Goal: Find specific page/section: Find specific page/section

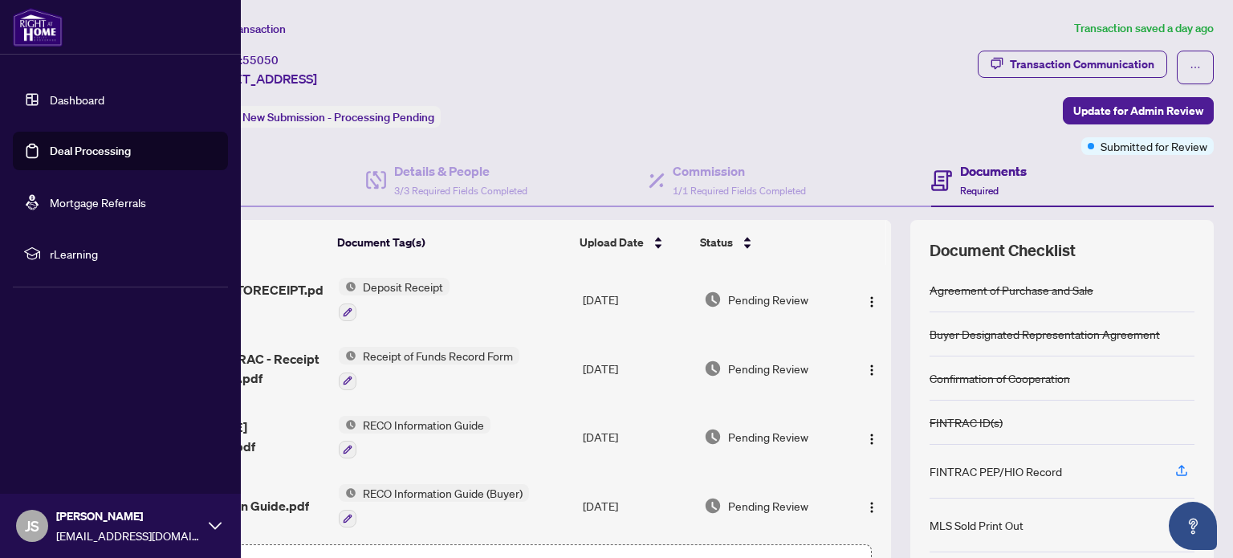
click at [66, 99] on link "Dashboard" at bounding box center [77, 99] width 55 height 14
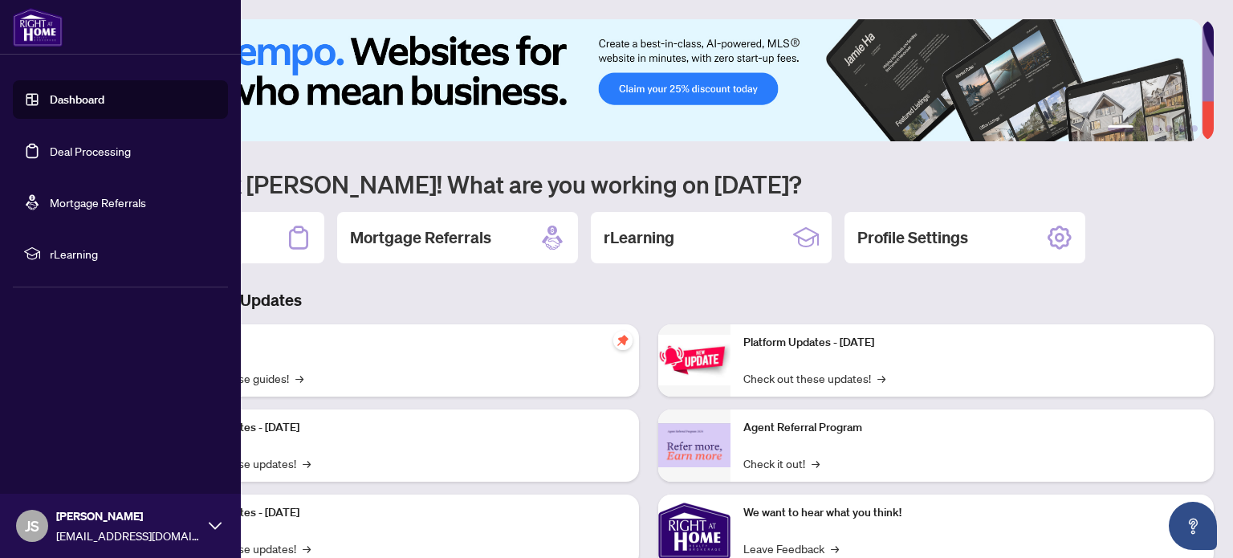
click at [71, 99] on link "Dashboard" at bounding box center [77, 99] width 55 height 14
click at [94, 99] on link "Dashboard" at bounding box center [77, 99] width 55 height 14
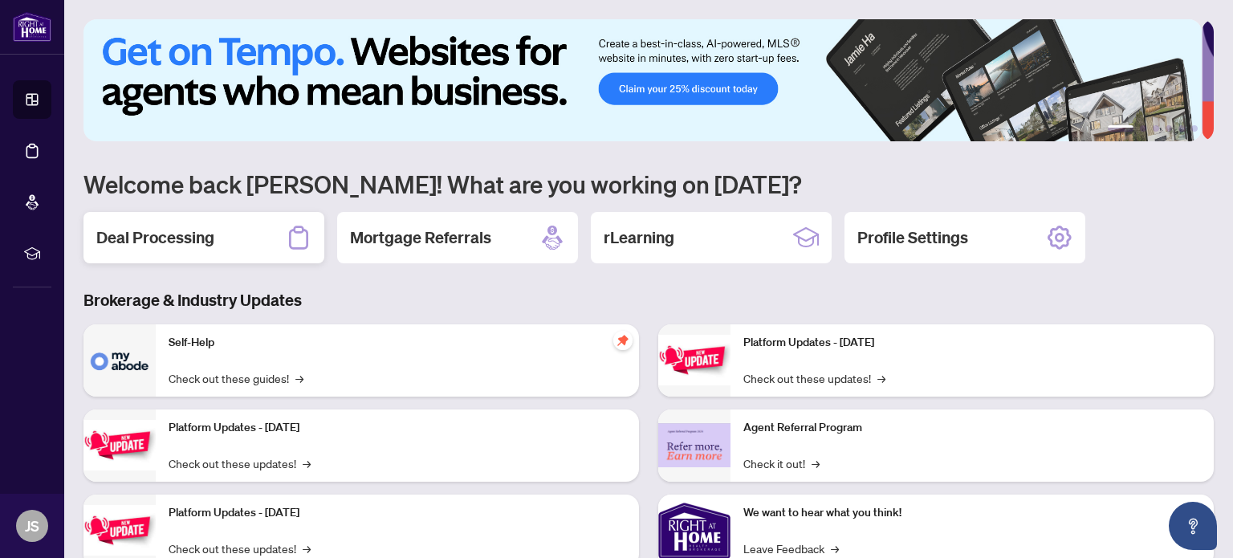
click at [264, 234] on div "Deal Processing" at bounding box center [203, 237] width 241 height 51
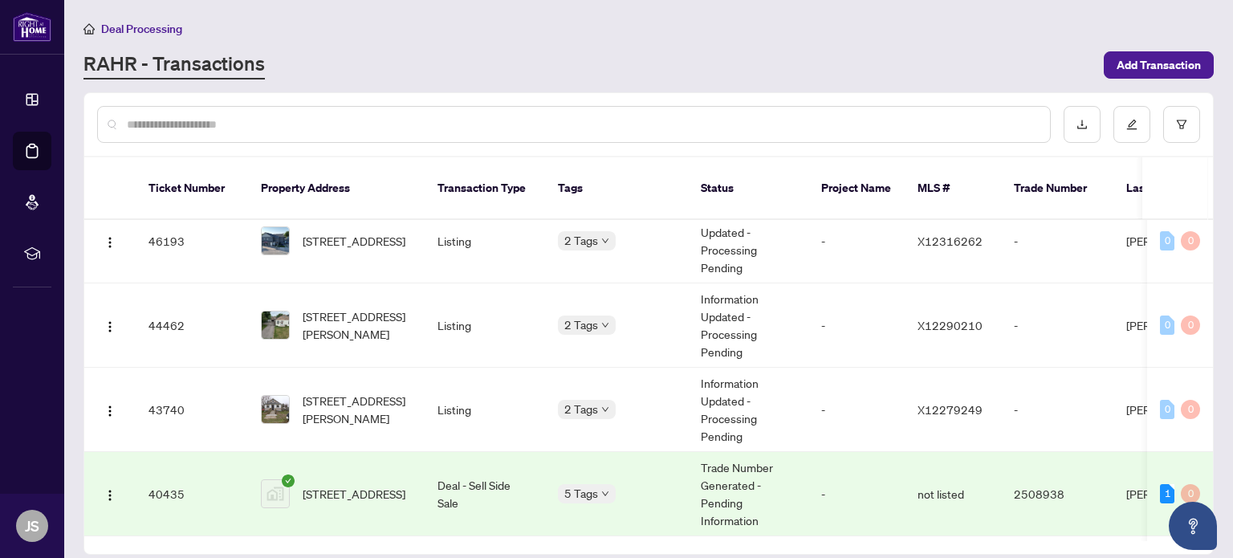
scroll to position [164, 0]
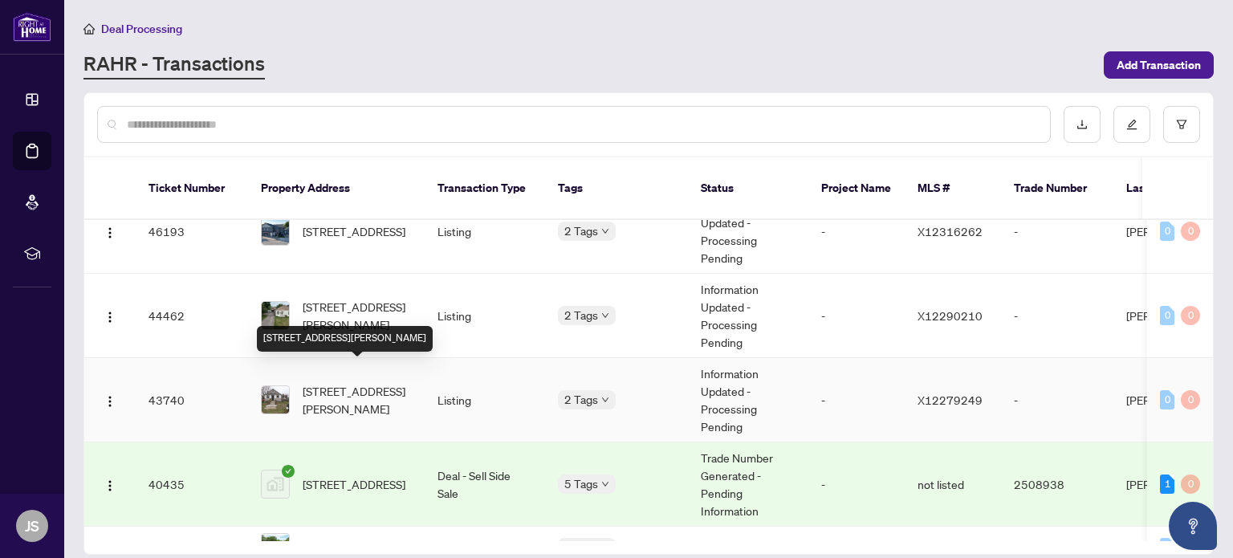
click at [334, 382] on span "[STREET_ADDRESS][PERSON_NAME]" at bounding box center [357, 399] width 109 height 35
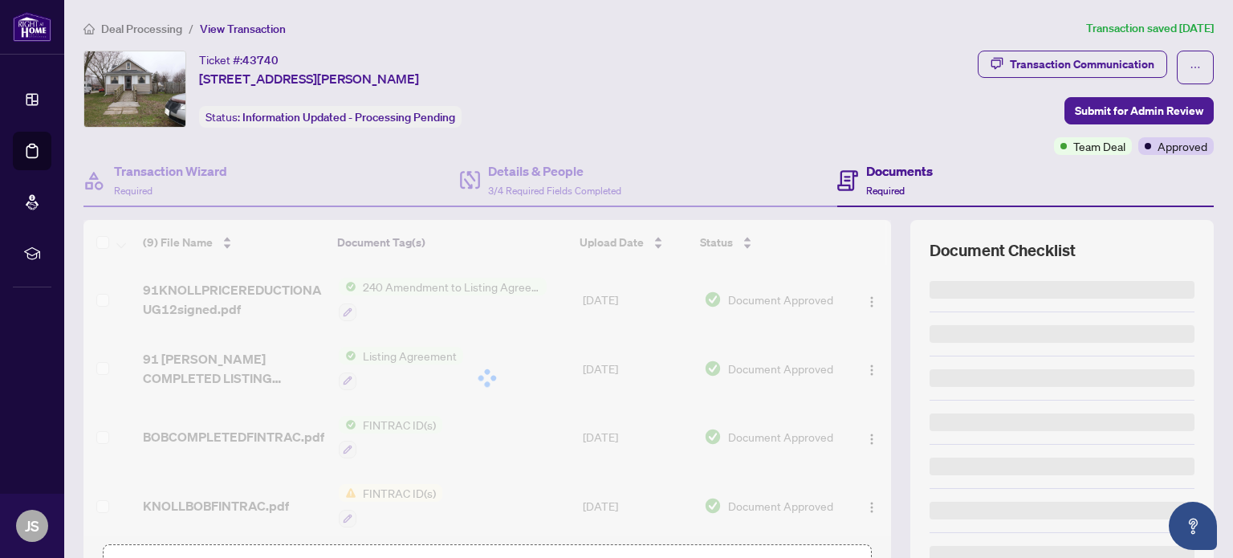
click at [334, 369] on div at bounding box center [487, 378] width 808 height 316
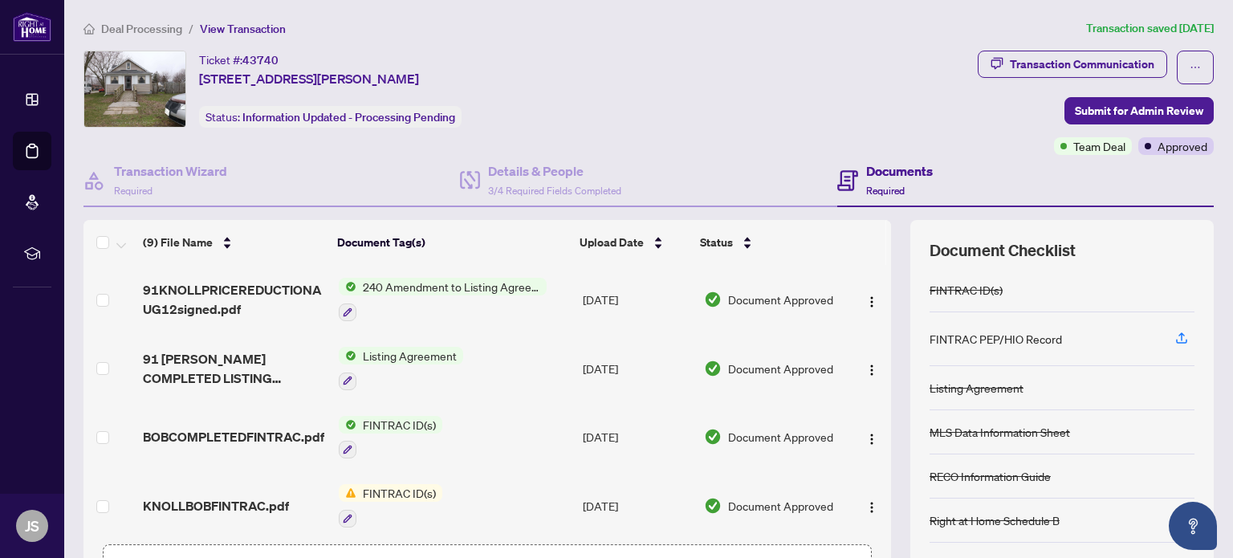
click at [429, 280] on span "240 Amendment to Listing Agreement - Authority to Offer for Sale Price Change/E…" at bounding box center [451, 287] width 190 height 18
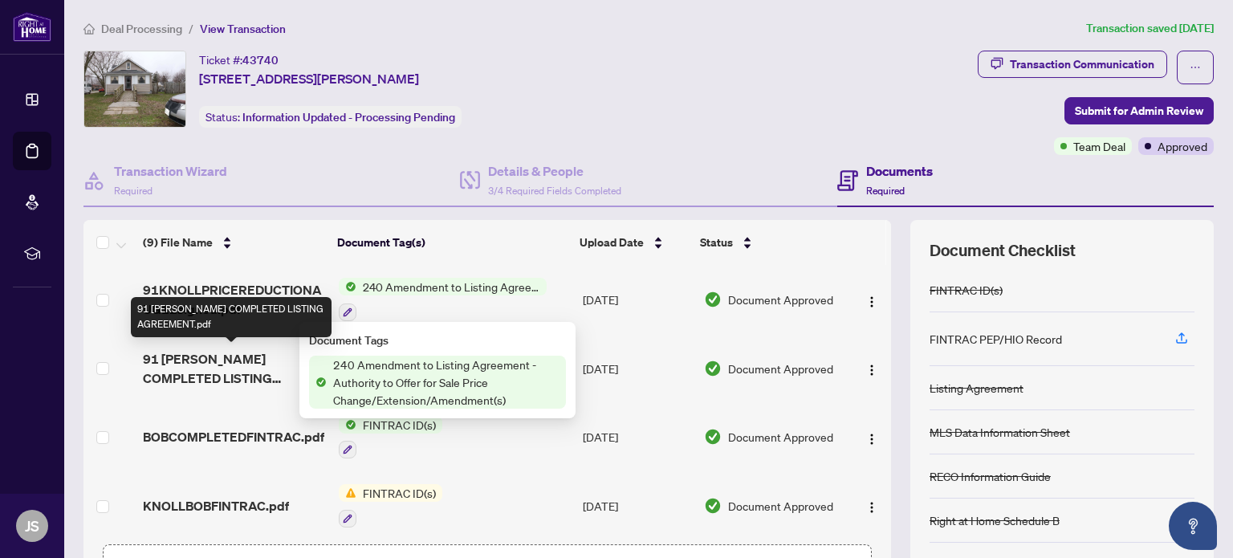
click at [257, 356] on span "91 [PERSON_NAME] COMPLETED LISTING AGREEMENT.pdf" at bounding box center [234, 368] width 182 height 39
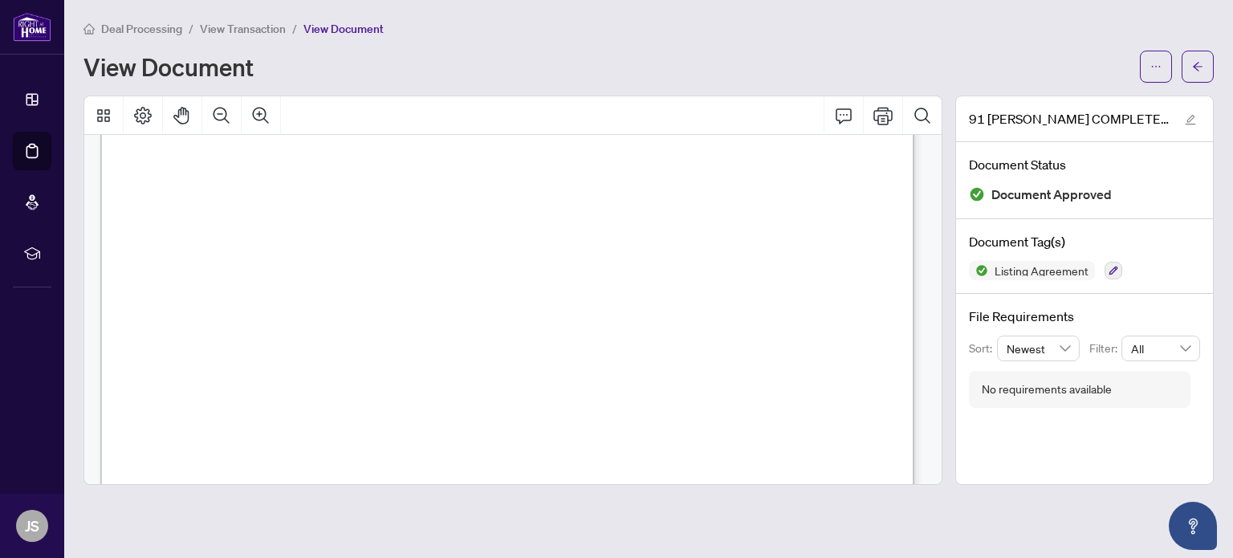
scroll to position [2895, 0]
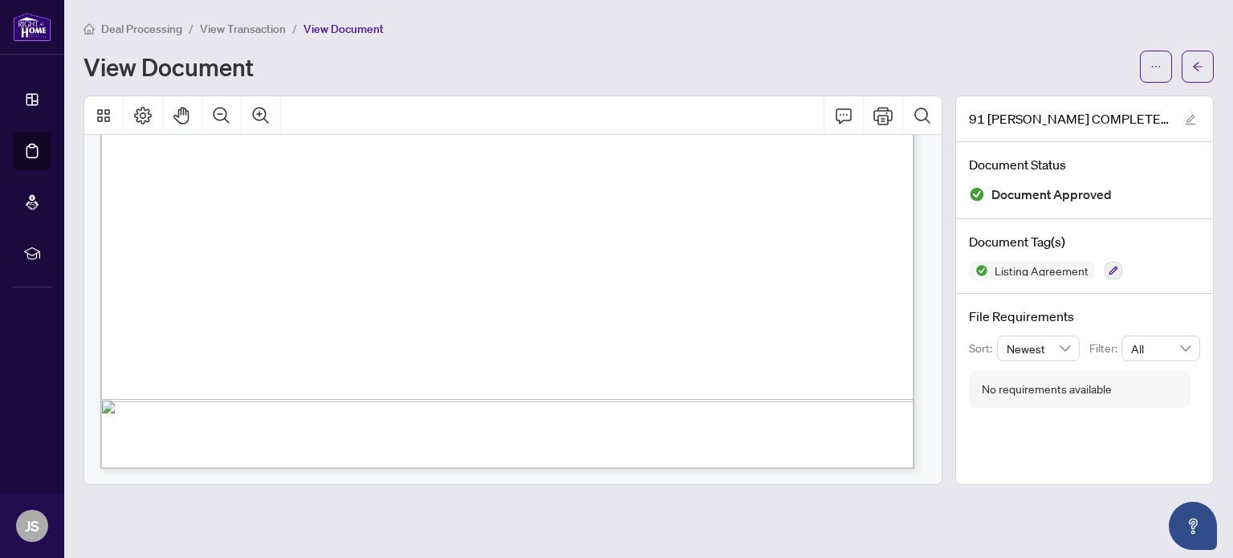
click at [787, 441] on div "Authentisign ID: C9CE3C56-5063-F011-8DCA-00224822F75A" at bounding box center [774, 288] width 1348 height 1744
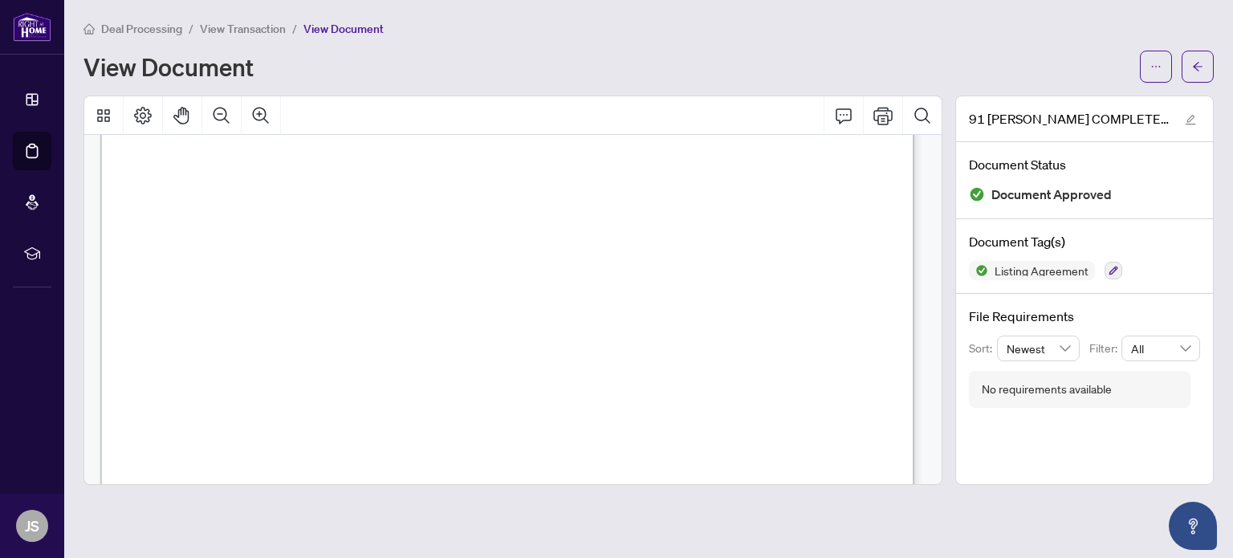
scroll to position [197, 0]
click at [144, 28] on span "Deal Processing" at bounding box center [141, 29] width 81 height 14
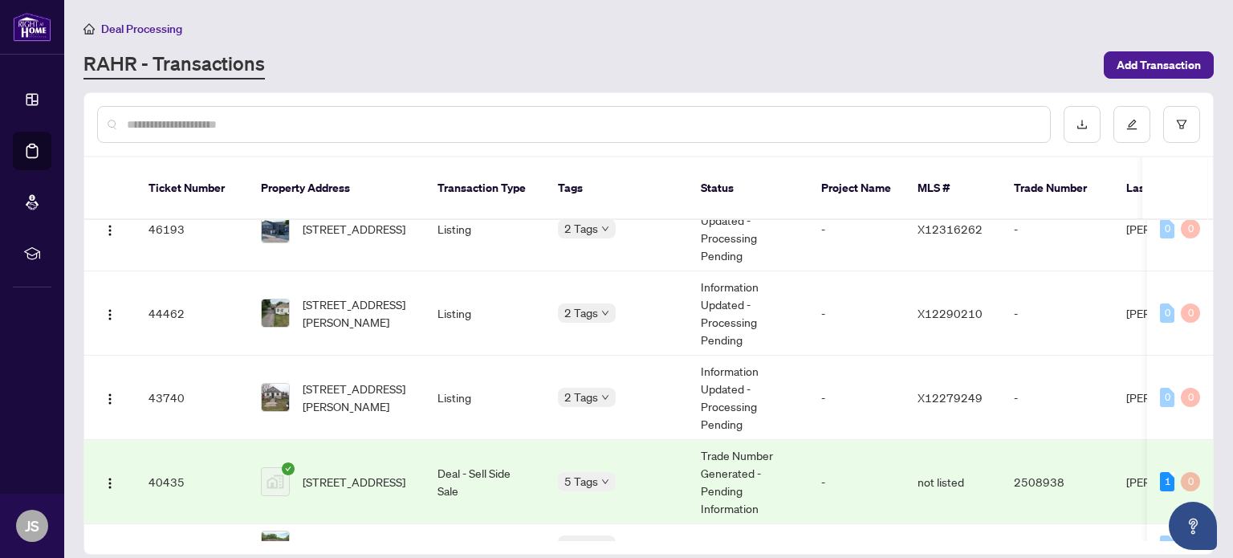
scroll to position [184, 0]
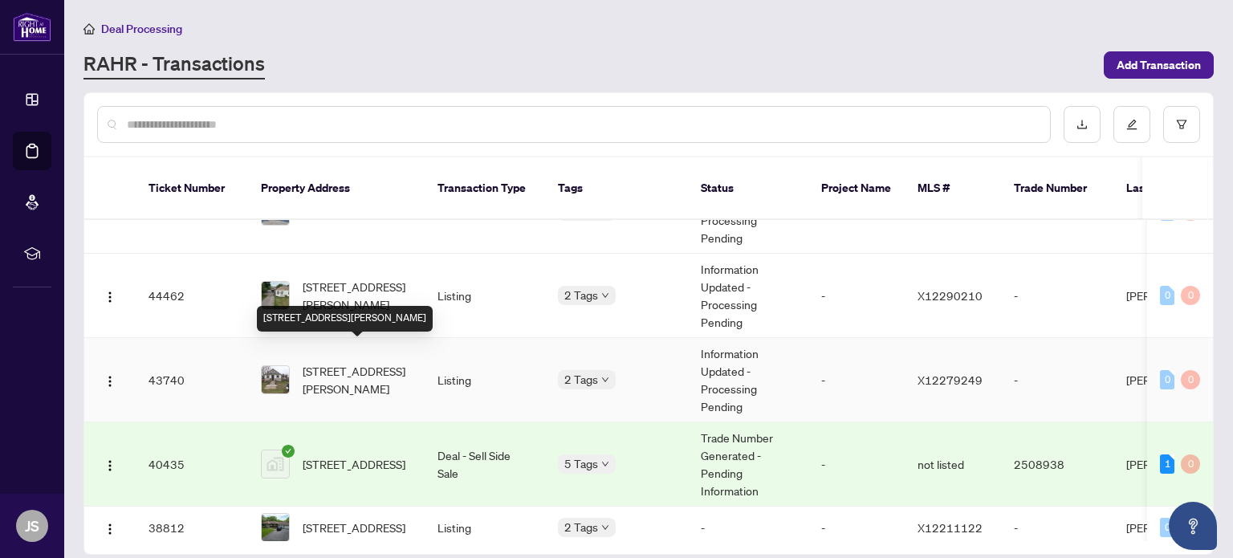
click at [356, 362] on span "[STREET_ADDRESS][PERSON_NAME]" at bounding box center [357, 379] width 109 height 35
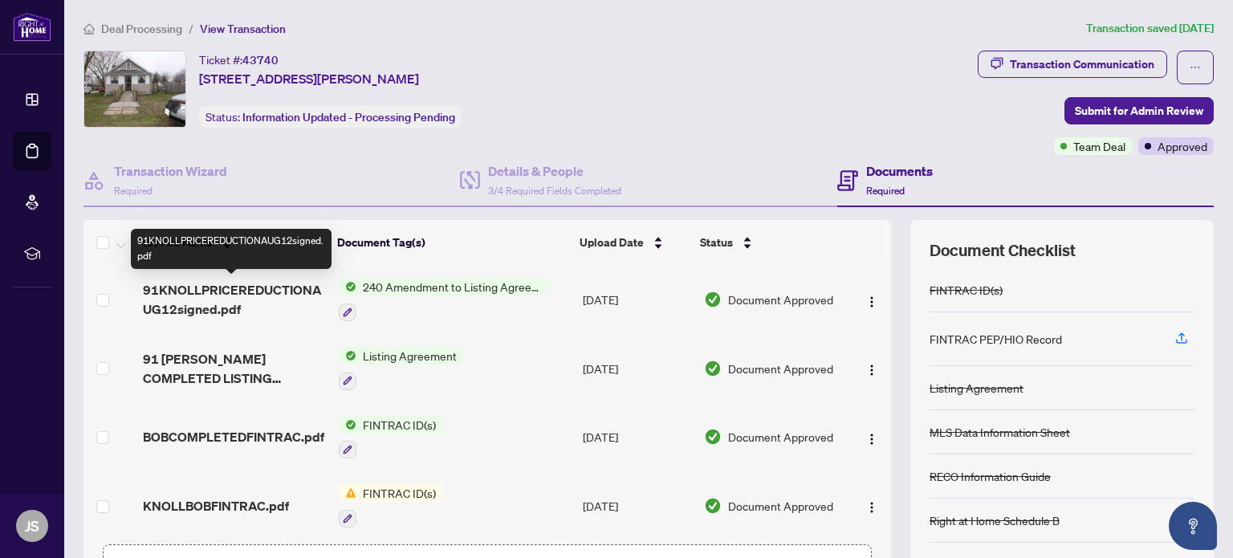
click at [244, 287] on span "91KNOLLPRICEREDUCTIONAUG12signed.pdf" at bounding box center [234, 299] width 182 height 39
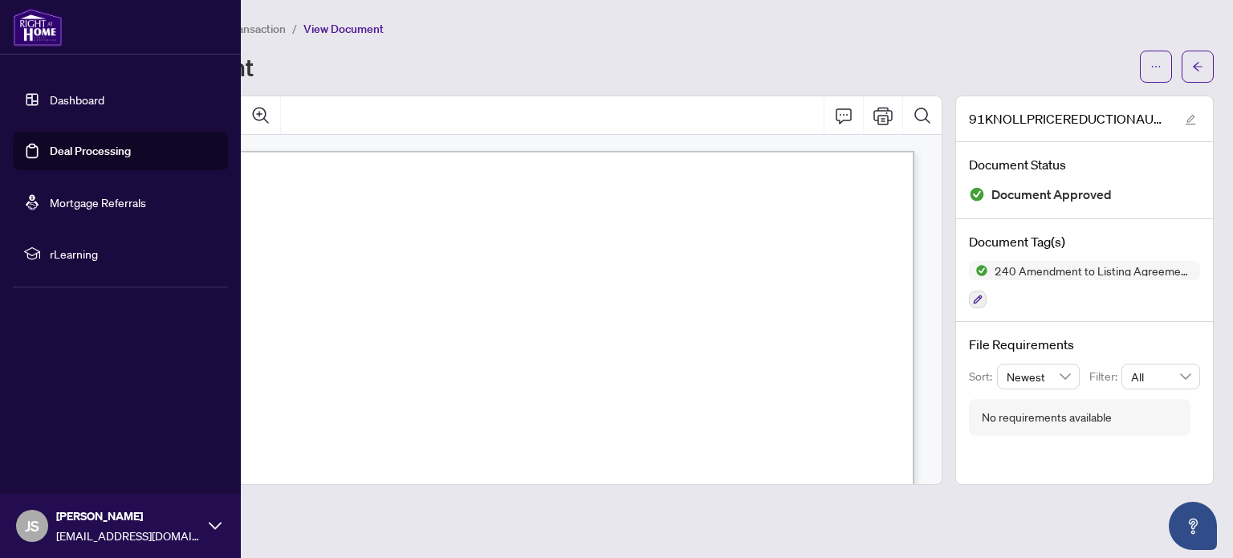
click at [50, 95] on link "Dashboard" at bounding box center [77, 99] width 55 height 14
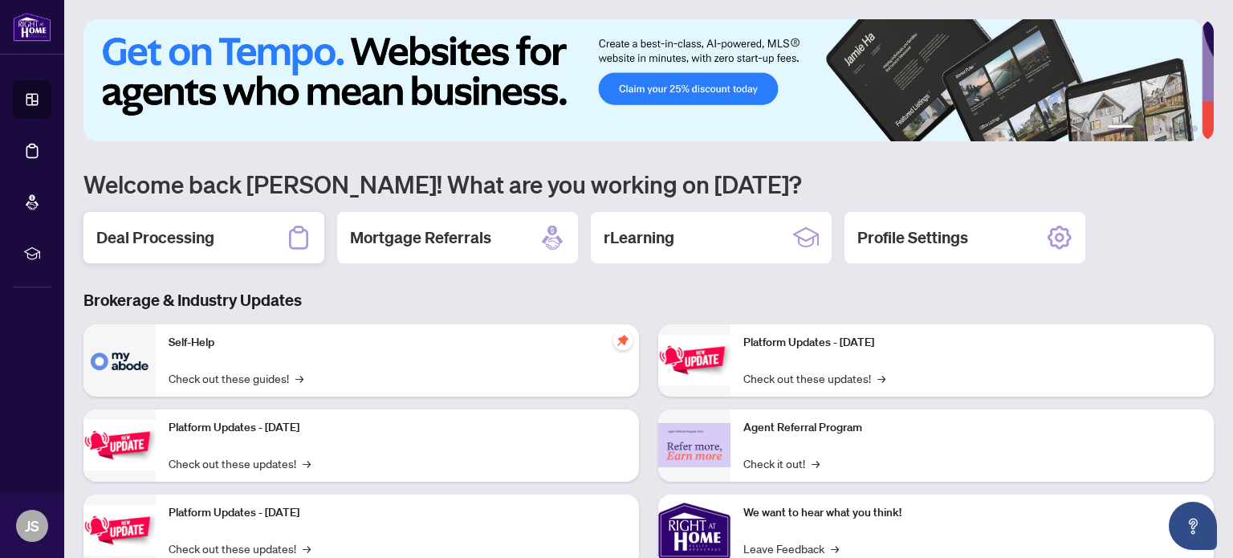
click at [189, 227] on h2 "Deal Processing" at bounding box center [155, 237] width 118 height 22
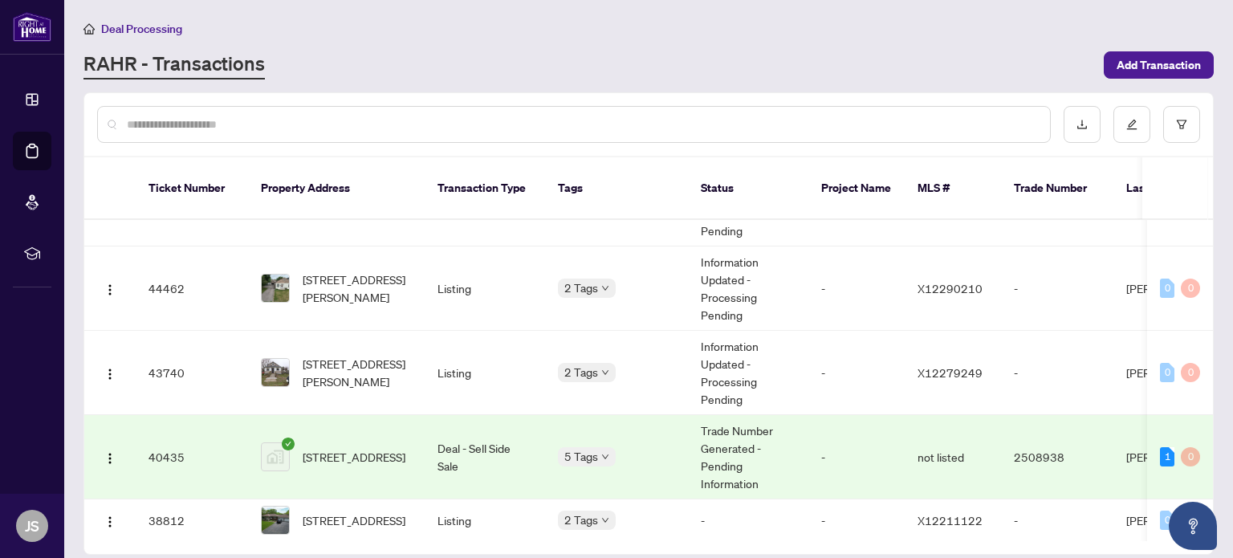
scroll to position [189, 0]
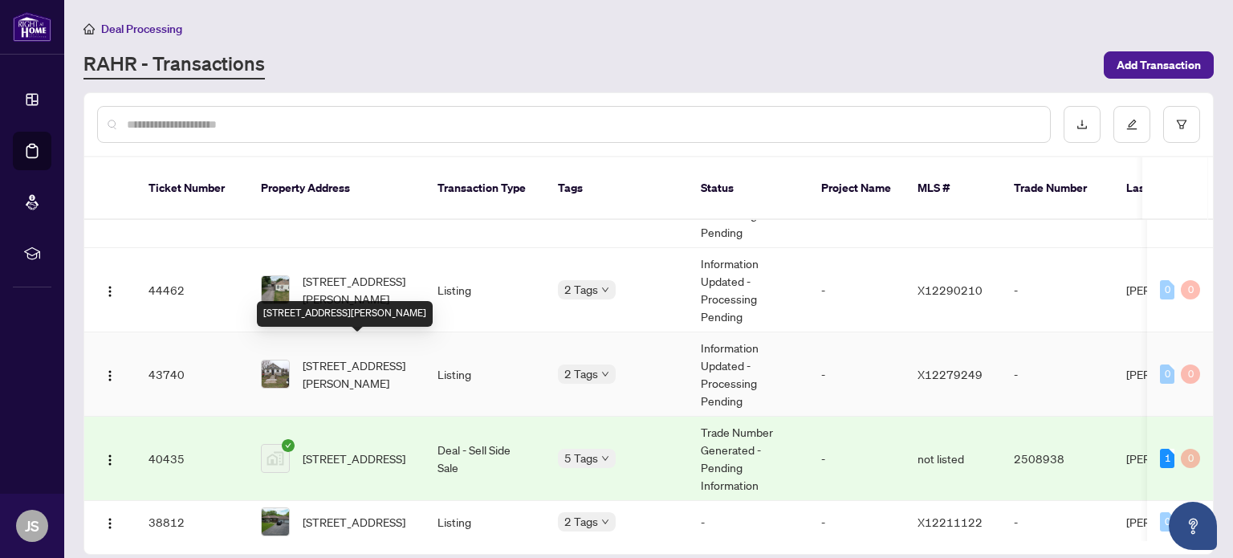
click at [393, 356] on span "[STREET_ADDRESS][PERSON_NAME]" at bounding box center [357, 373] width 109 height 35
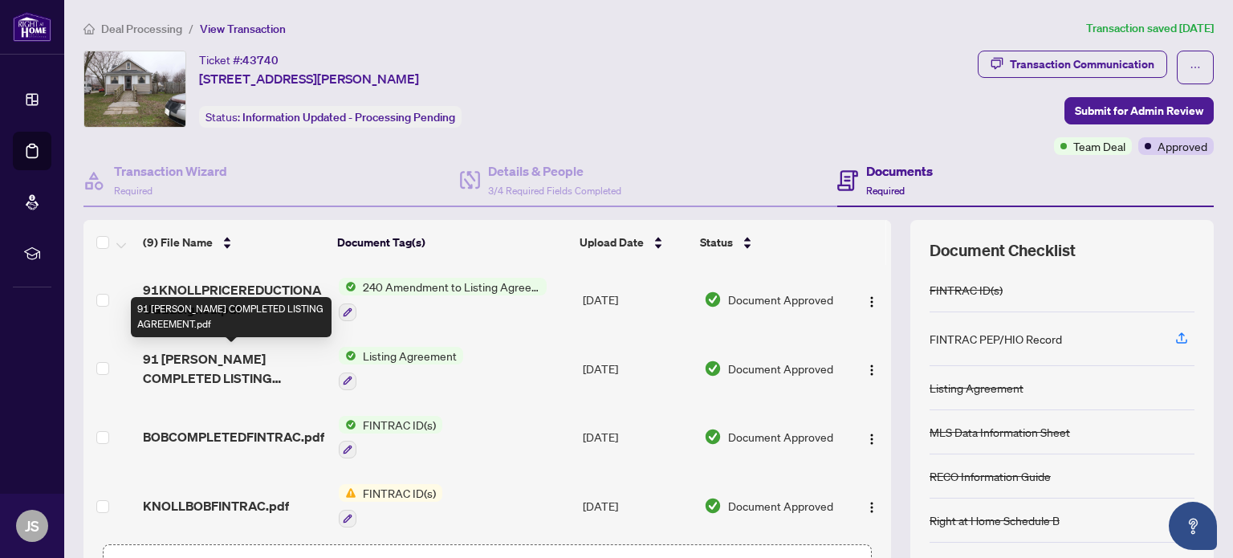
click at [246, 356] on span "91 [PERSON_NAME] COMPLETED LISTING AGREEMENT.pdf" at bounding box center [234, 368] width 182 height 39
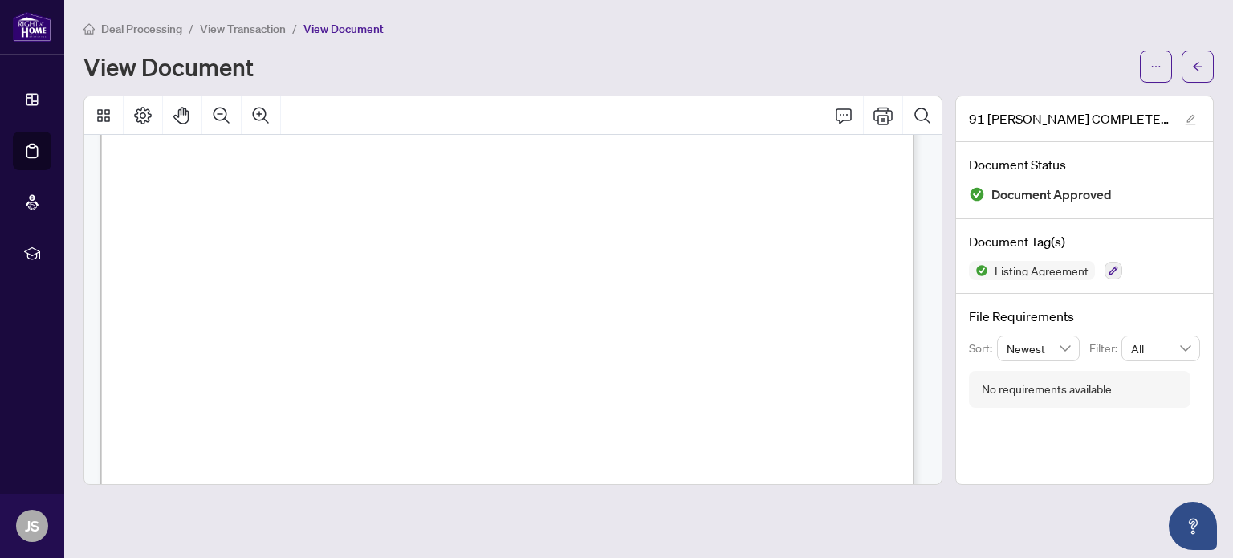
scroll to position [909, 0]
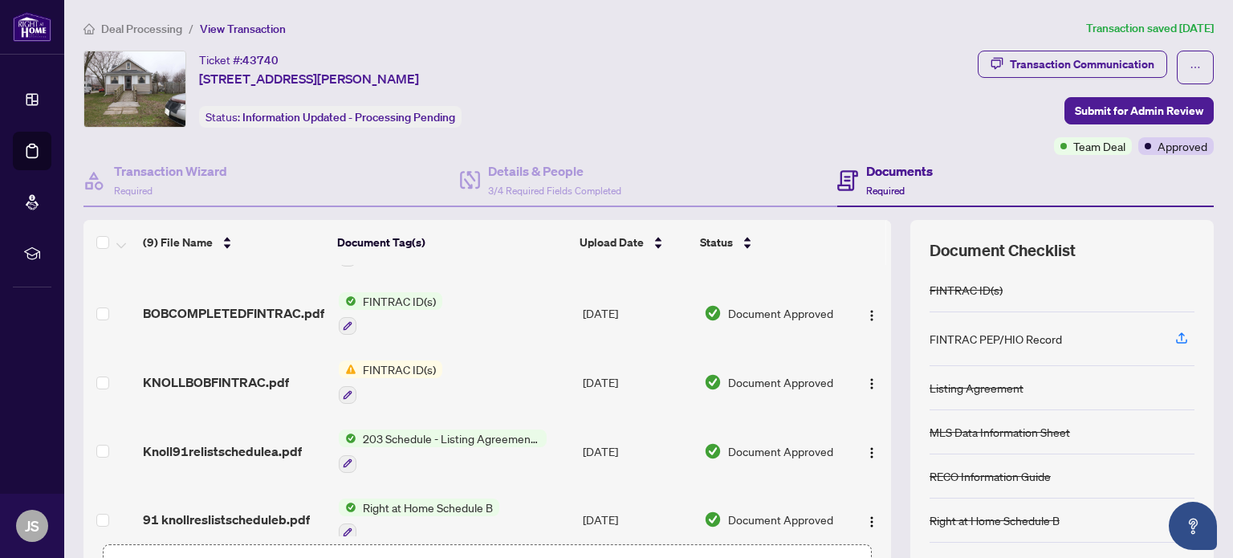
scroll to position [161, 0]
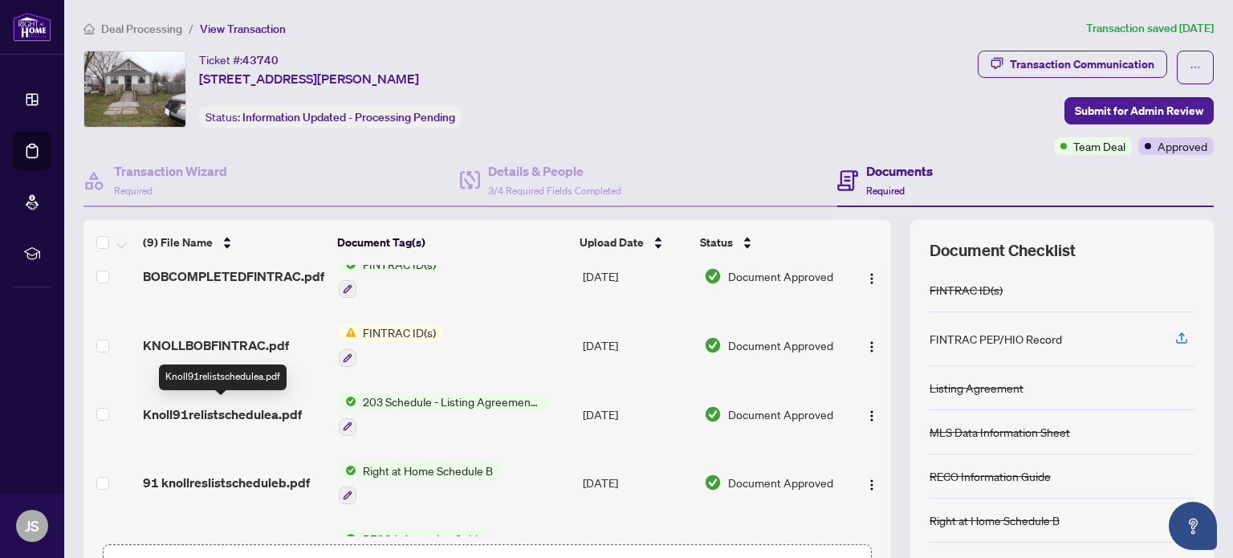
click at [245, 408] on span "Knoll91relistschedulea.pdf" at bounding box center [222, 414] width 159 height 19
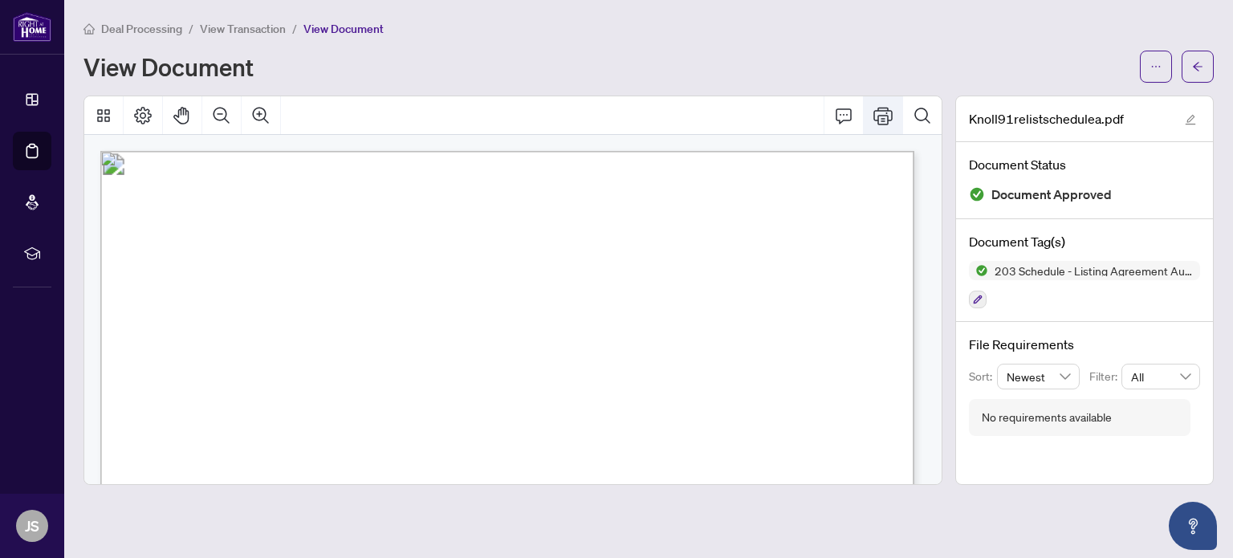
click at [884, 108] on icon "Print" at bounding box center [882, 115] width 19 height 19
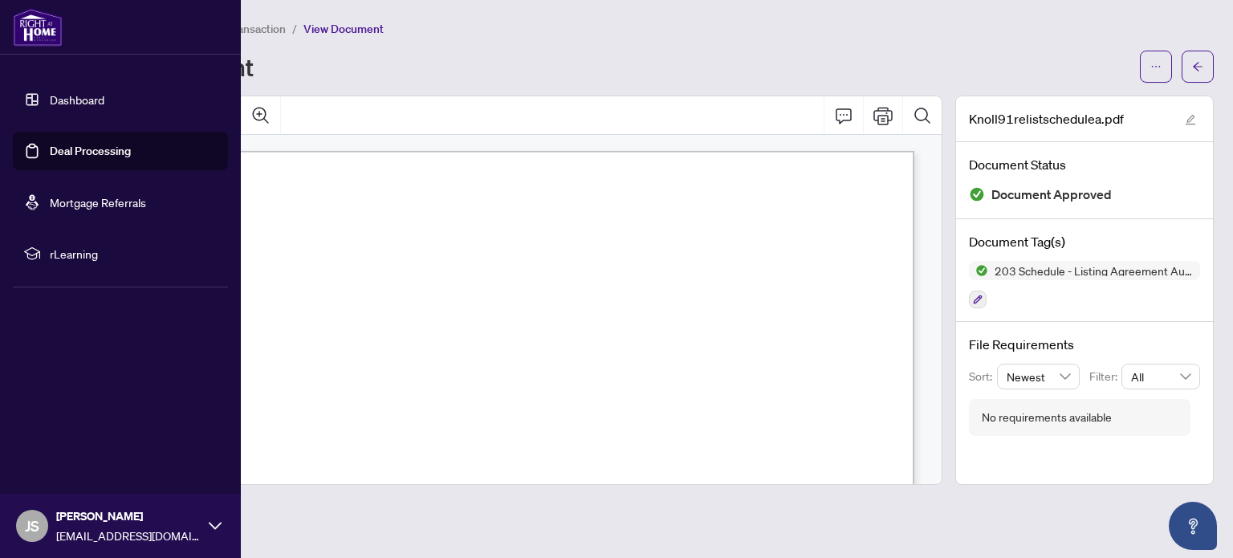
click at [75, 98] on link "Dashboard" at bounding box center [77, 99] width 55 height 14
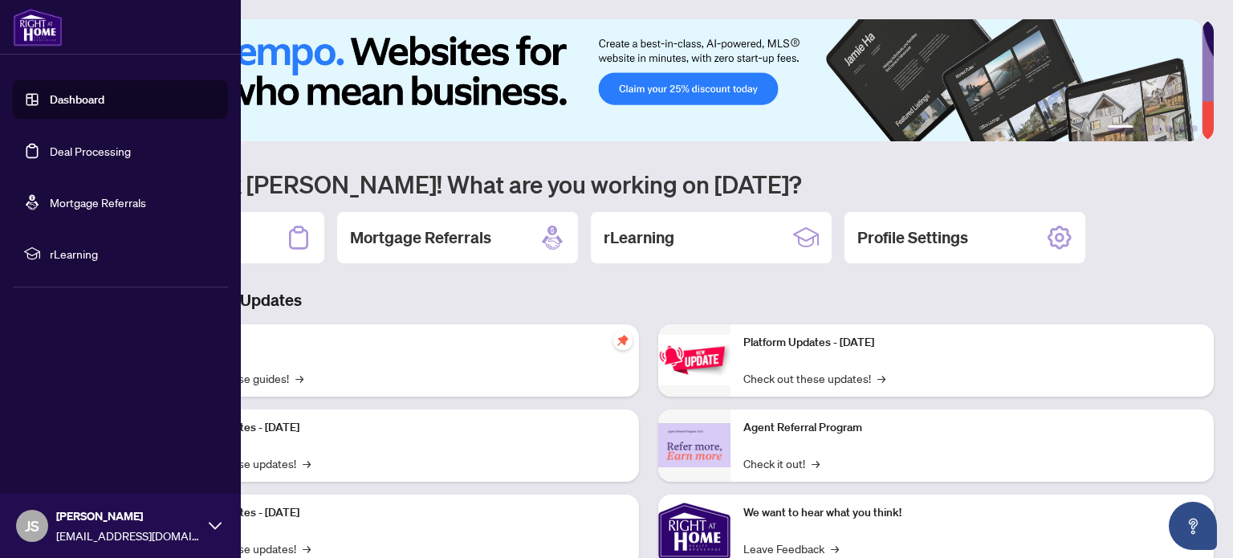
click at [65, 96] on link "Dashboard" at bounding box center [77, 99] width 55 height 14
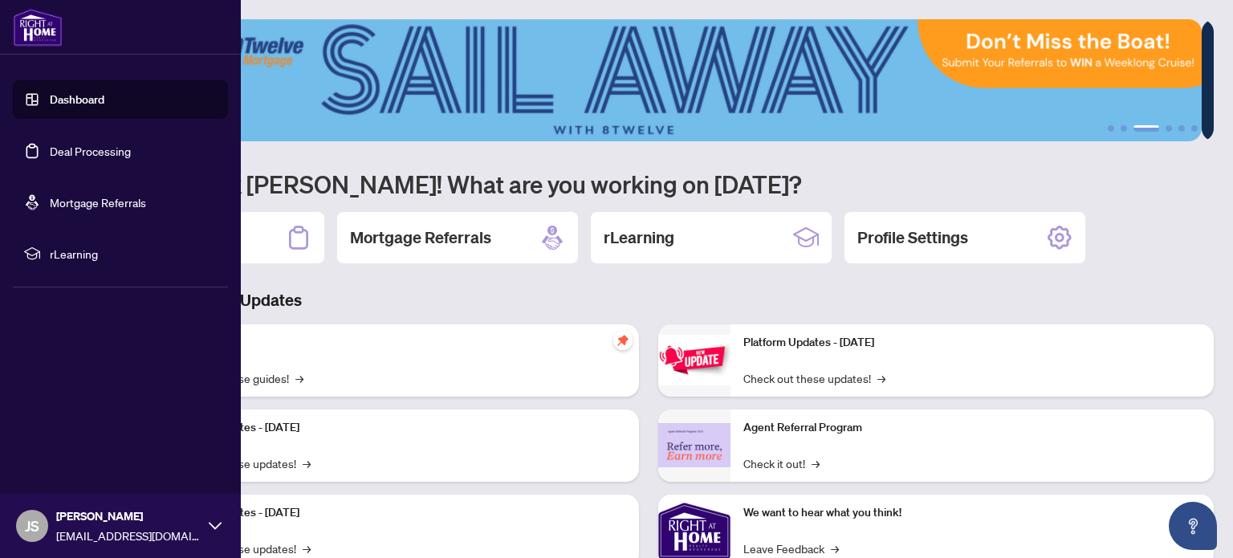
click at [71, 98] on link "Dashboard" at bounding box center [77, 99] width 55 height 14
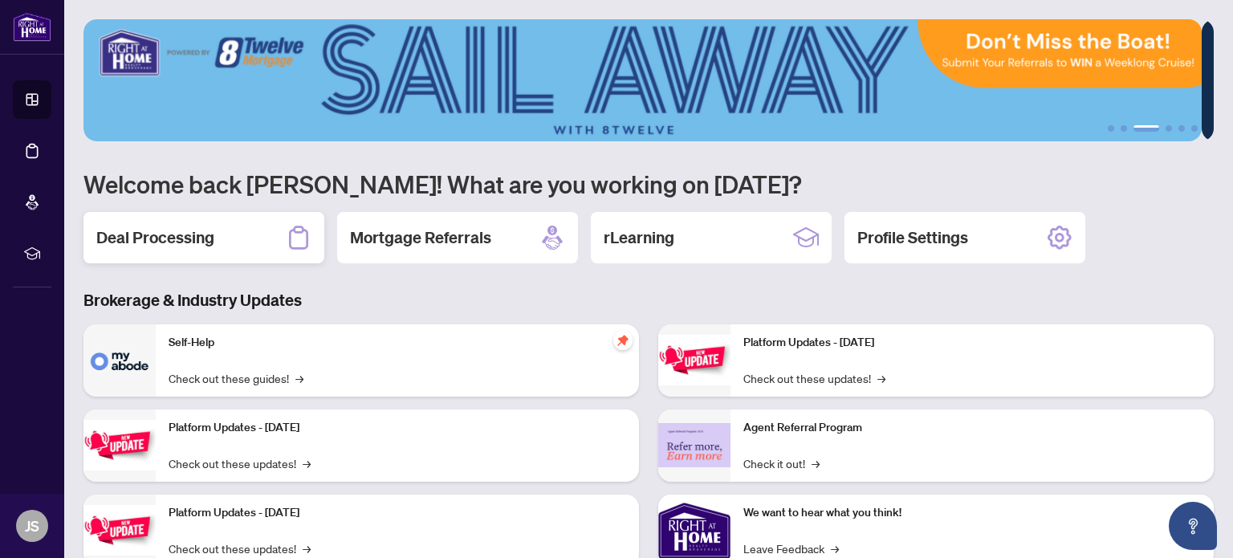
click at [222, 234] on div "Deal Processing" at bounding box center [203, 237] width 241 height 51
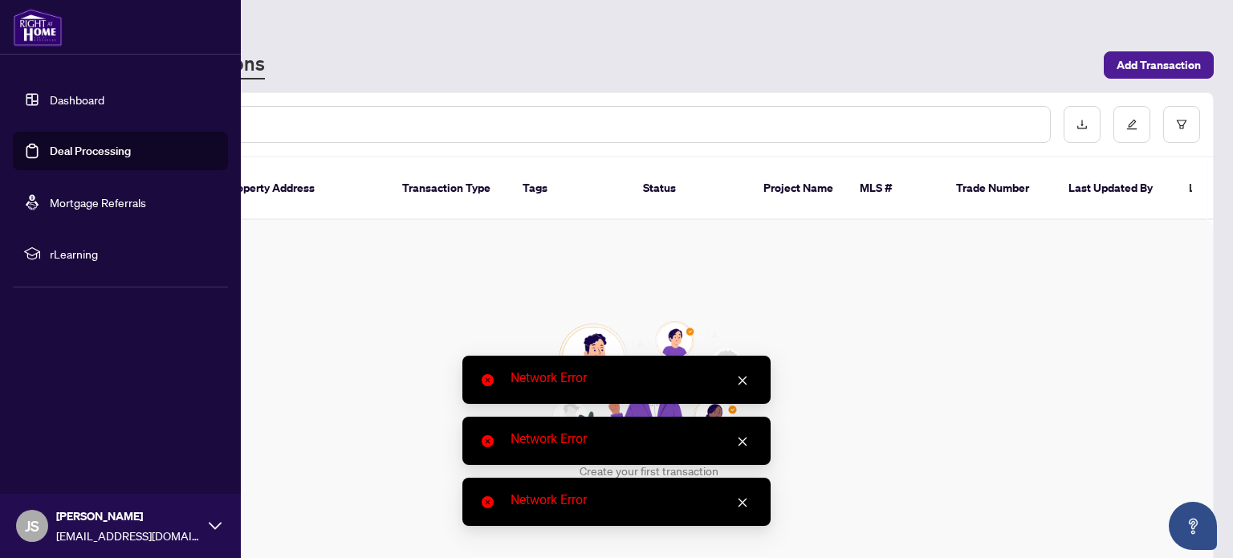
click at [61, 96] on link "Dashboard" at bounding box center [77, 99] width 55 height 14
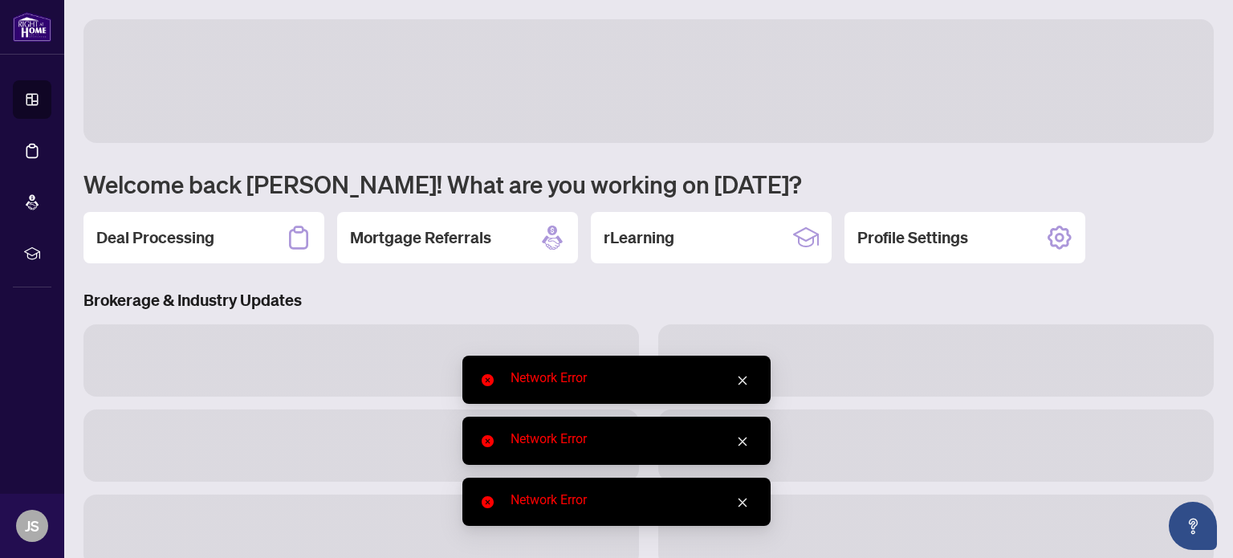
click at [747, 377] on icon "close" at bounding box center [742, 380] width 11 height 11
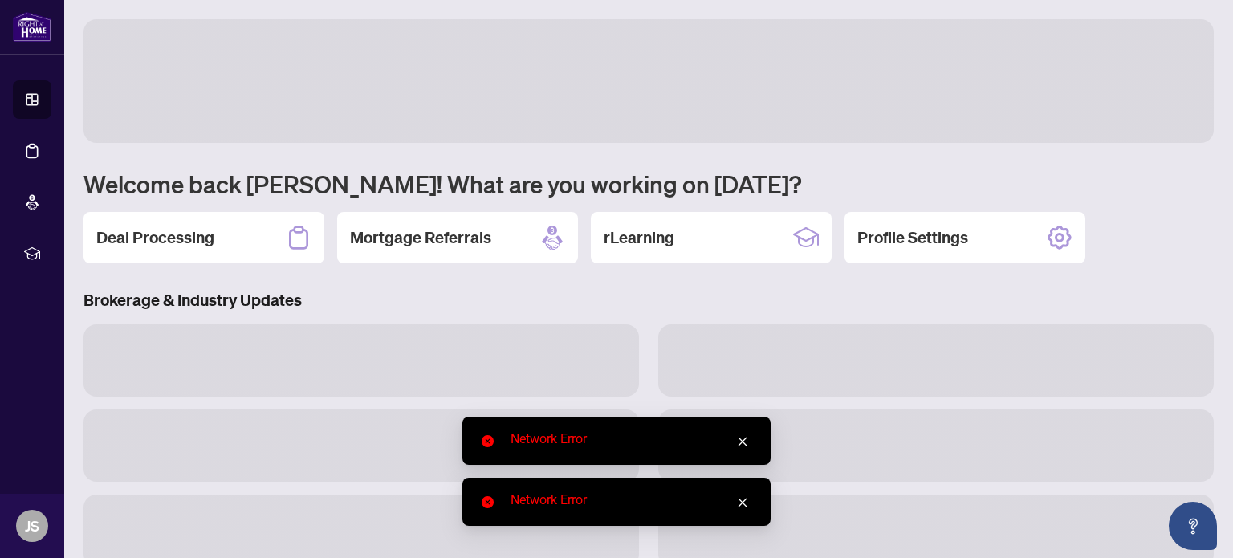
click at [746, 438] on icon "close" at bounding box center [743, 442] width 9 height 9
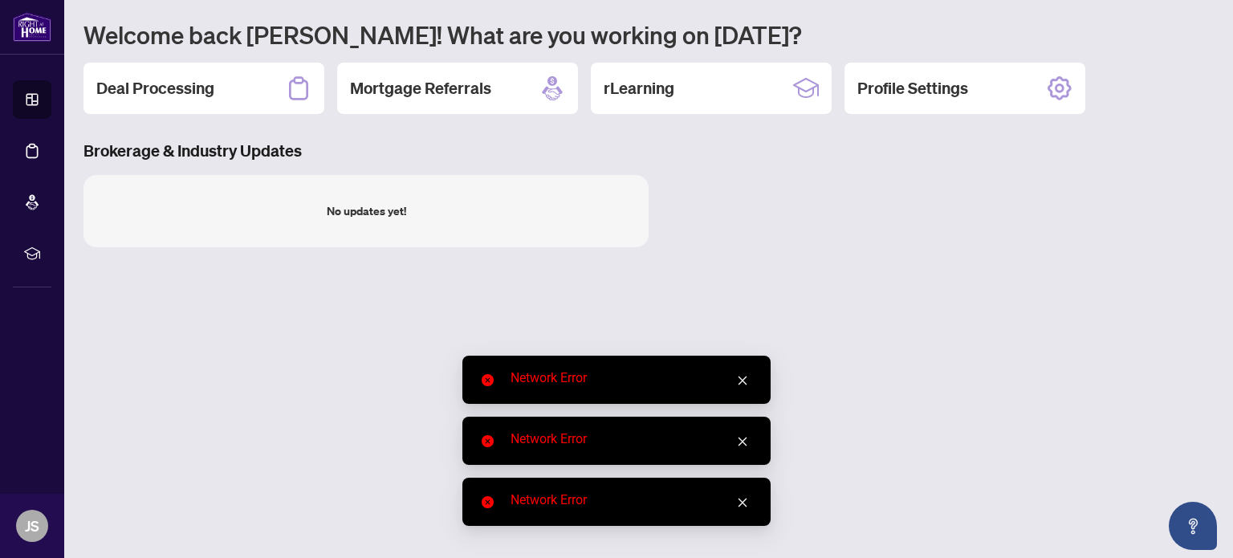
click at [744, 378] on icon "close" at bounding box center [742, 380] width 11 height 11
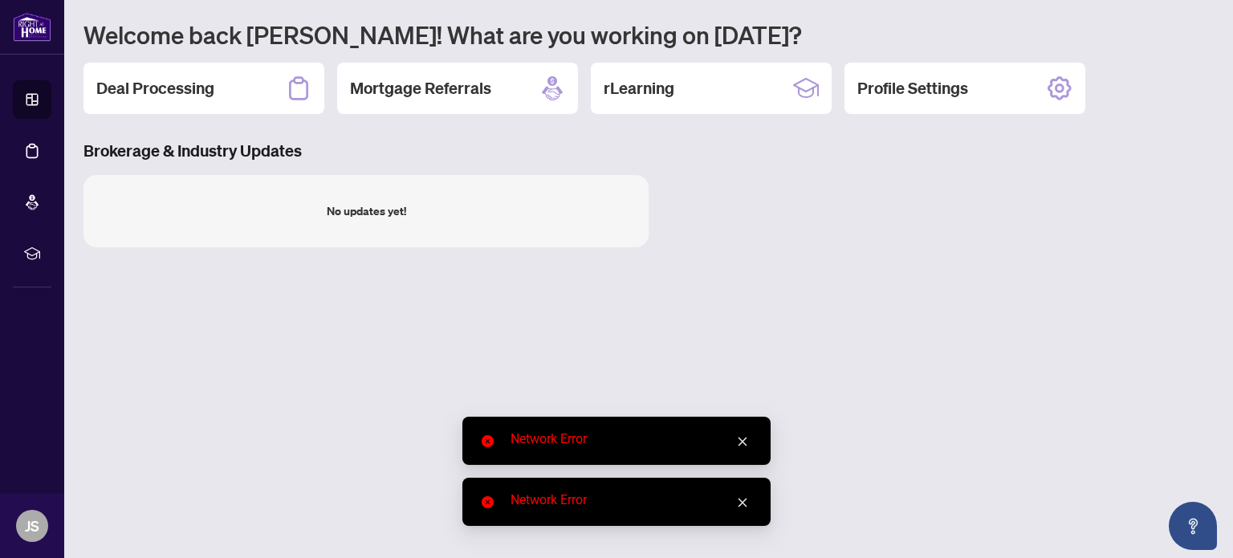
click at [743, 433] on link "Close" at bounding box center [743, 442] width 18 height 18
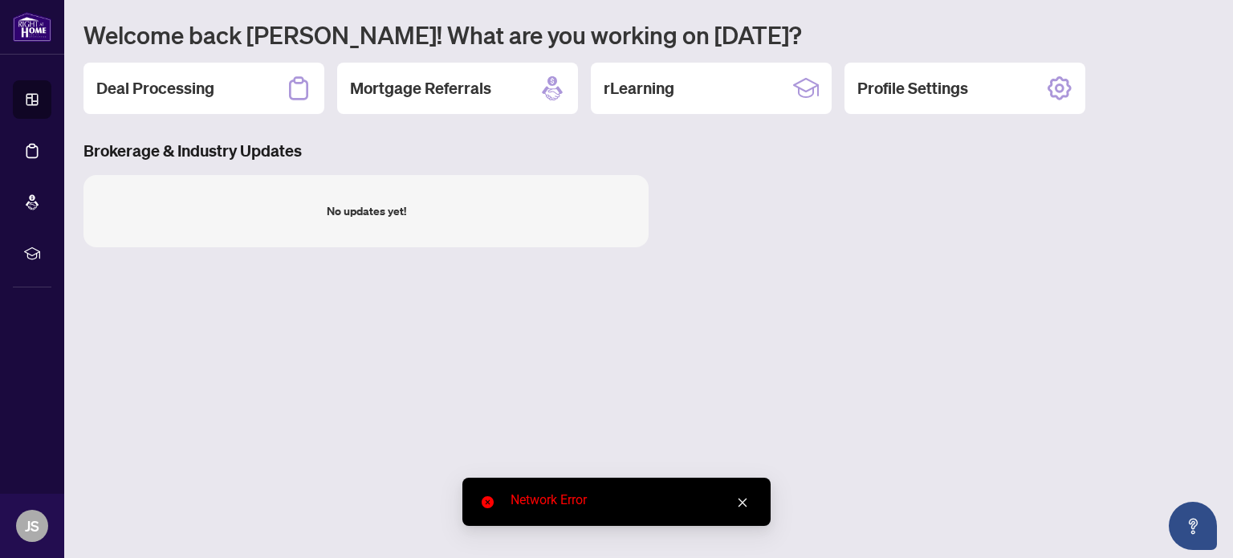
click at [743, 500] on icon "close" at bounding box center [742, 502] width 11 height 11
